Goal: Find contact information: Find contact information

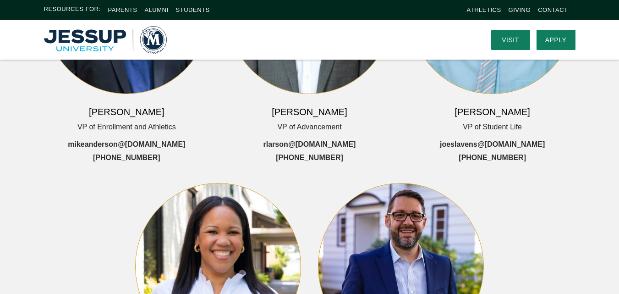
scroll to position [229, 0]
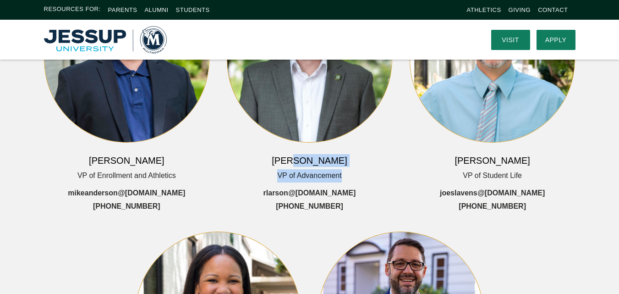
drag, startPoint x: 280, startPoint y: 143, endPoint x: 351, endPoint y: 144, distance: 71.5
click at [351, 144] on div "[PERSON_NAME] VP of Advancement rlarson @[DOMAIN_NAME] [PHONE_NUMBER]" at bounding box center [310, 94] width 166 height 237
drag, startPoint x: 341, startPoint y: 143, endPoint x: 295, endPoint y: 145, distance: 46.3
click at [295, 145] on div "[PERSON_NAME] VP of Advancement rlarson @[DOMAIN_NAME] [PHONE_NUMBER]" at bounding box center [310, 94] width 166 height 237
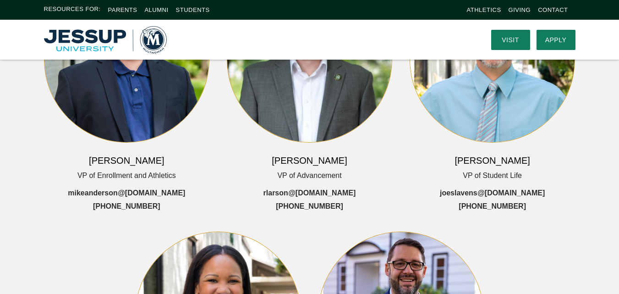
click at [276, 136] on div "[PERSON_NAME] VP of Advancement rlarson @[DOMAIN_NAME] [PHONE_NUMBER]" at bounding box center [310, 94] width 166 height 237
drag, startPoint x: 276, startPoint y: 136, endPoint x: 344, endPoint y: 133, distance: 67.9
click at [344, 133] on div "[PERSON_NAME] VP of Advancement rlarson @[DOMAIN_NAME] [PHONE_NUMBER]" at bounding box center [310, 94] width 166 height 237
copy h6 "[PERSON_NAME]"
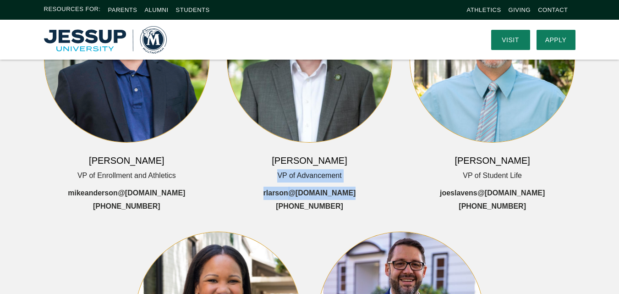
drag, startPoint x: 279, startPoint y: 157, endPoint x: 362, endPoint y: 156, distance: 83.4
click at [362, 156] on div "[PERSON_NAME] VP of Advancement rlarson @[DOMAIN_NAME] [PHONE_NUMBER]" at bounding box center [310, 94] width 166 height 237
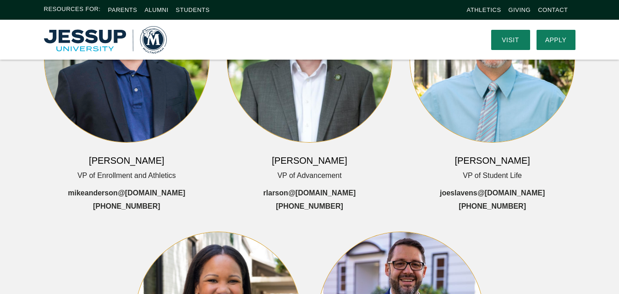
click at [357, 156] on div "[PERSON_NAME] VP of Advancement rlarson @[DOMAIN_NAME] [PHONE_NUMBER]" at bounding box center [310, 94] width 166 height 237
drag, startPoint x: 352, startPoint y: 155, endPoint x: 277, endPoint y: 157, distance: 75.2
click at [277, 157] on div "[PERSON_NAME] VP of Advancement rlarson @[DOMAIN_NAME] [PHONE_NUMBER]" at bounding box center [310, 94] width 166 height 237
copy span "VP of Advancement"
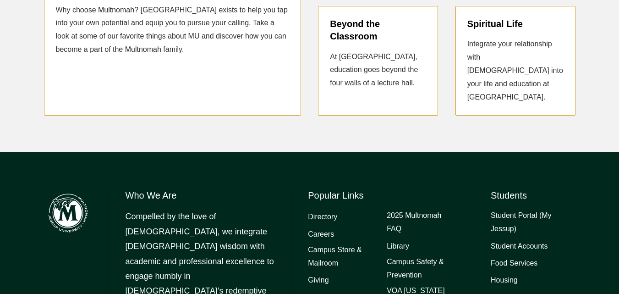
scroll to position [1146, 0]
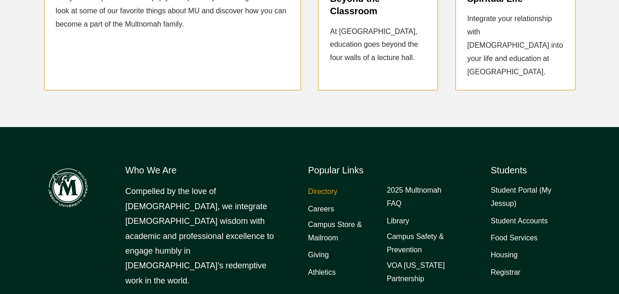
click at [319, 185] on link "Directory" at bounding box center [322, 191] width 29 height 13
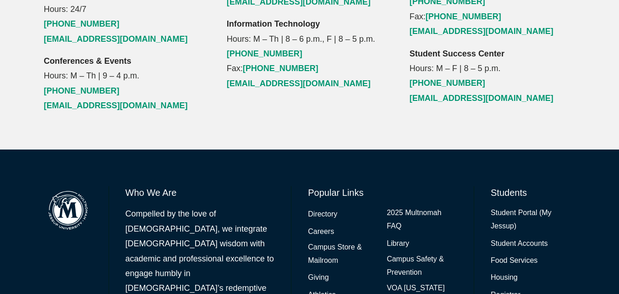
scroll to position [1219, 0]
